Goal: Transaction & Acquisition: Purchase product/service

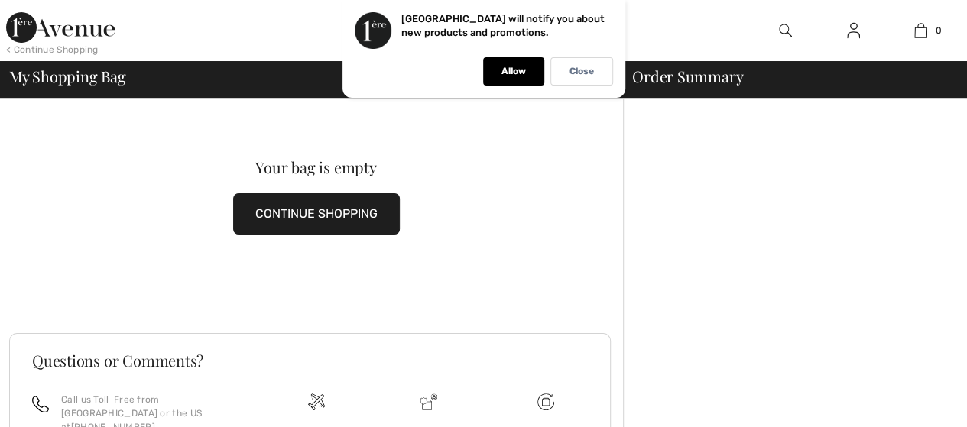
click at [242, 134] on div "Your bag is empty CONTINUE SHOPPING" at bounding box center [316, 198] width 614 height 198
click at [607, 60] on div "Close" at bounding box center [582, 71] width 63 height 28
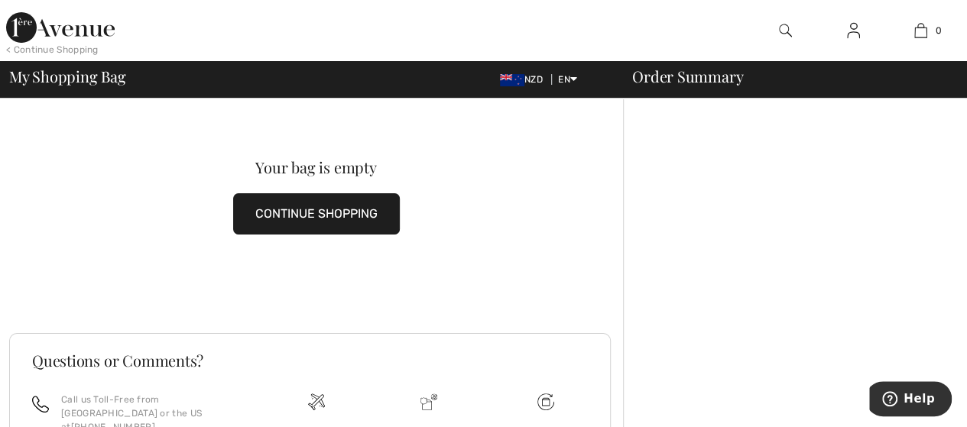
click at [790, 29] on img at bounding box center [785, 30] width 13 height 18
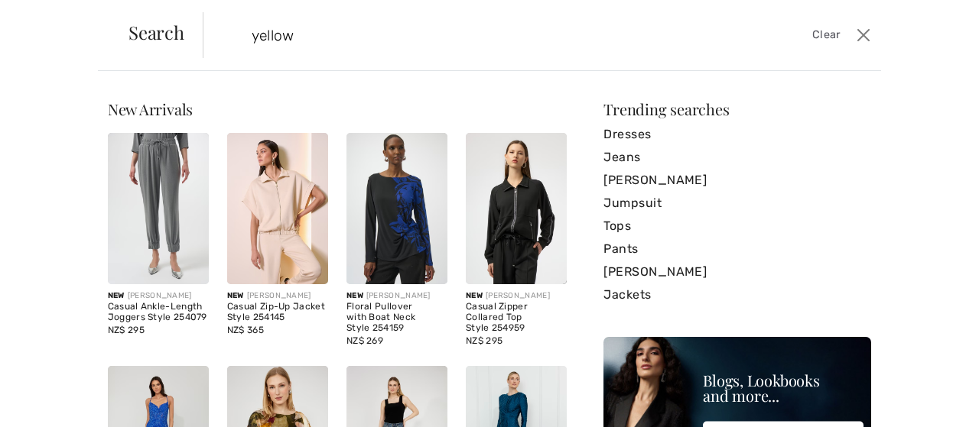
type input "yellow"
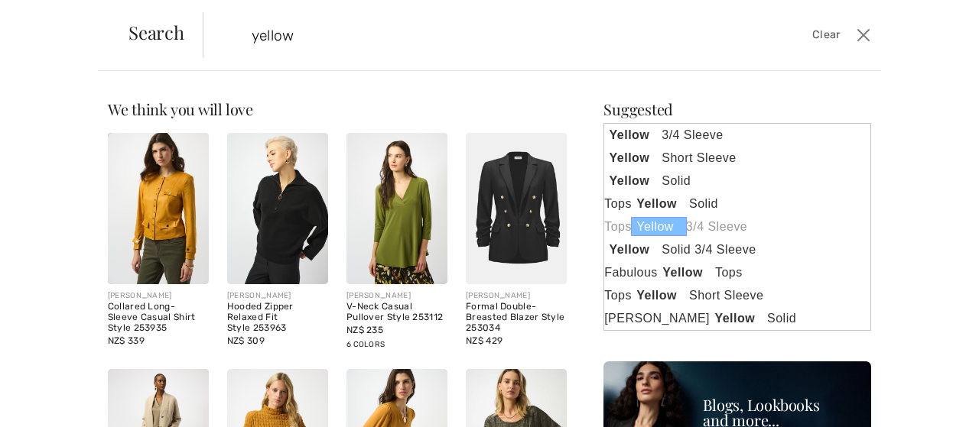
click at [722, 227] on link "Tops Yellow 3/4 Sleeve" at bounding box center [737, 227] width 266 height 23
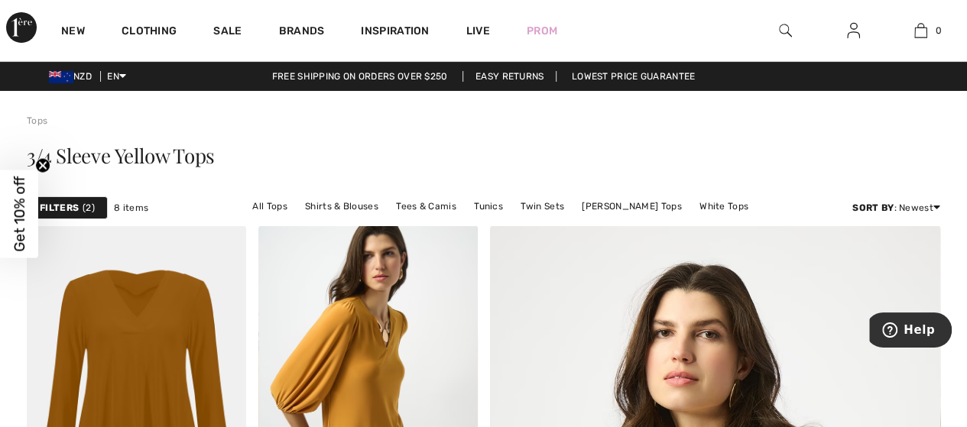
click at [788, 30] on img at bounding box center [785, 30] width 13 height 18
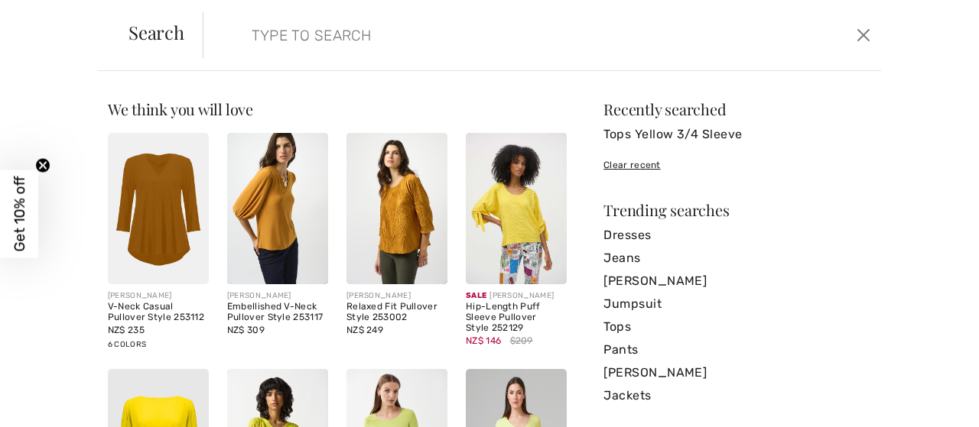
click at [432, 35] on input "search" at bounding box center [470, 35] width 460 height 46
type input "yellow"
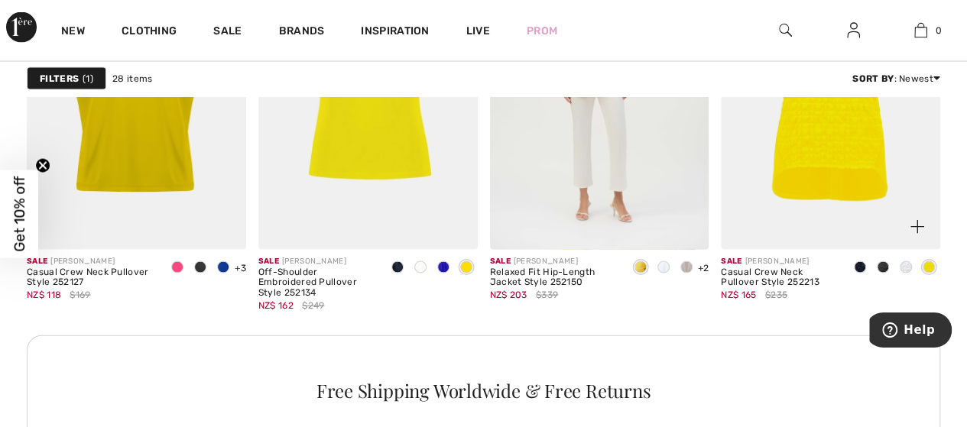
scroll to position [1529, 0]
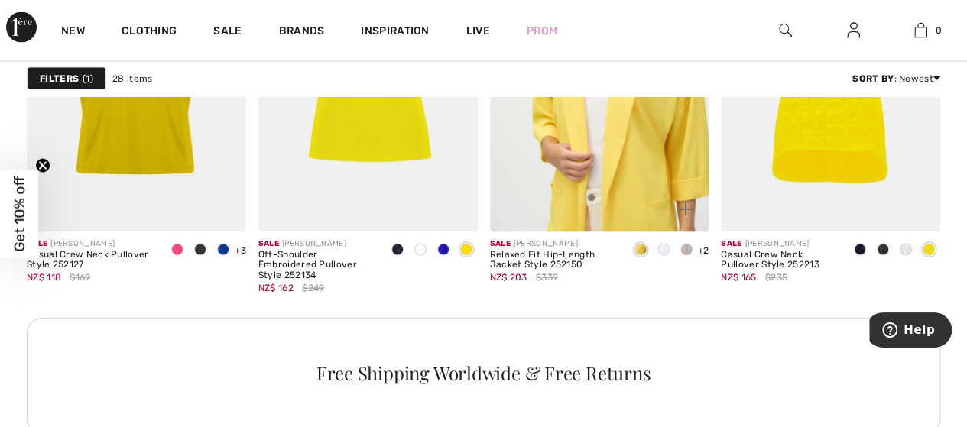
click at [558, 200] on img at bounding box center [599, 67] width 219 height 329
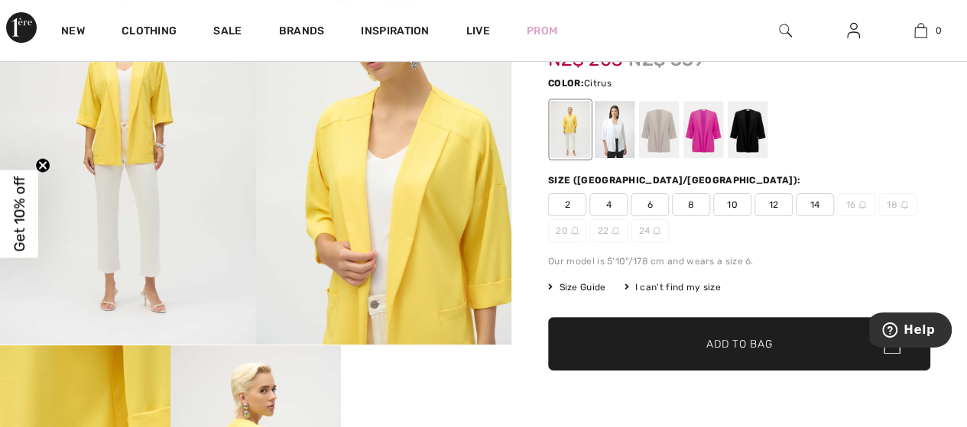
scroll to position [153, 0]
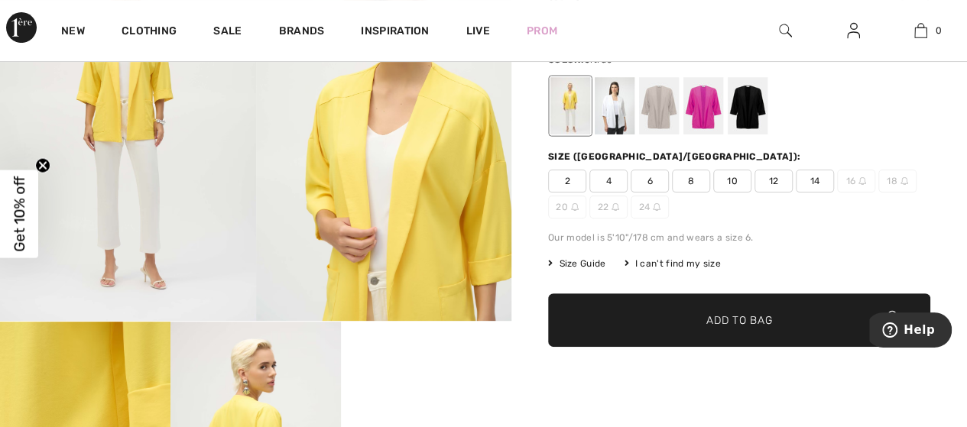
click at [817, 175] on span "14" at bounding box center [815, 181] width 38 height 23
click at [745, 107] on div at bounding box center [748, 105] width 40 height 57
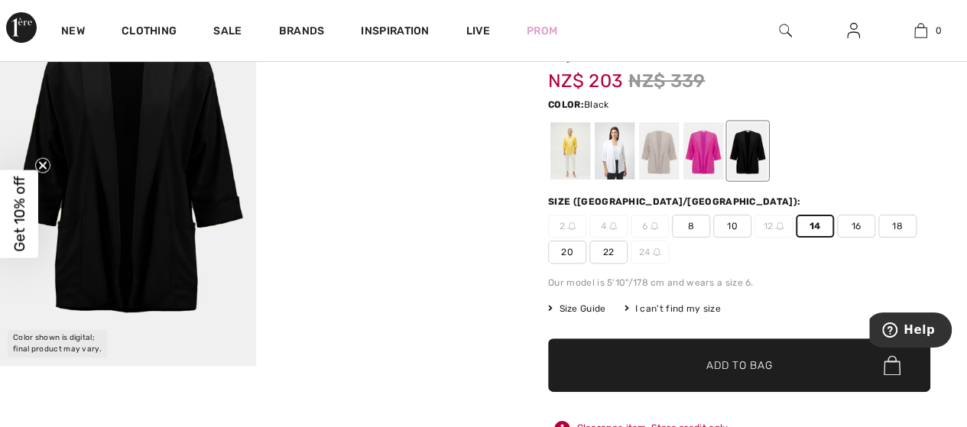
scroll to position [0, 0]
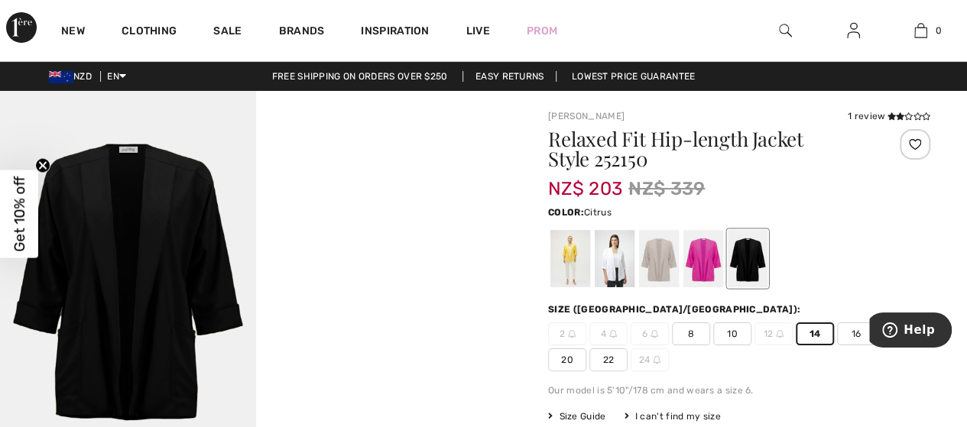
click at [570, 258] on div at bounding box center [571, 258] width 40 height 57
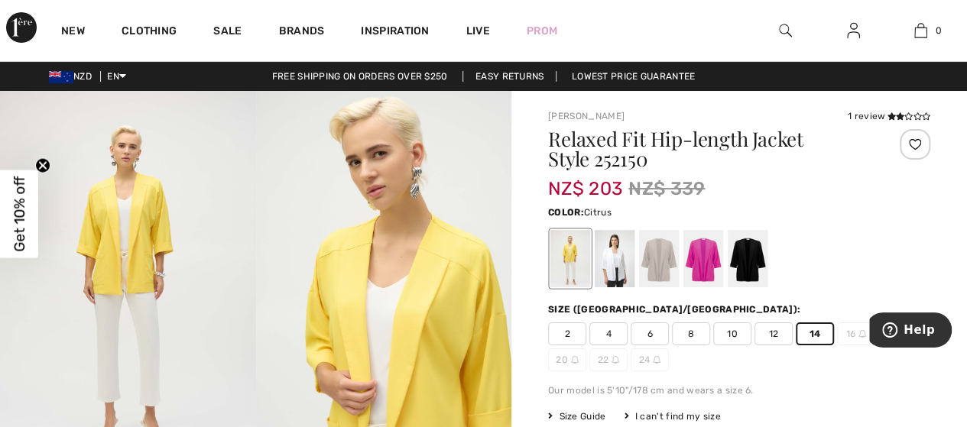
click at [791, 27] on div at bounding box center [786, 30] width 68 height 61
